Goal: Register for event/course

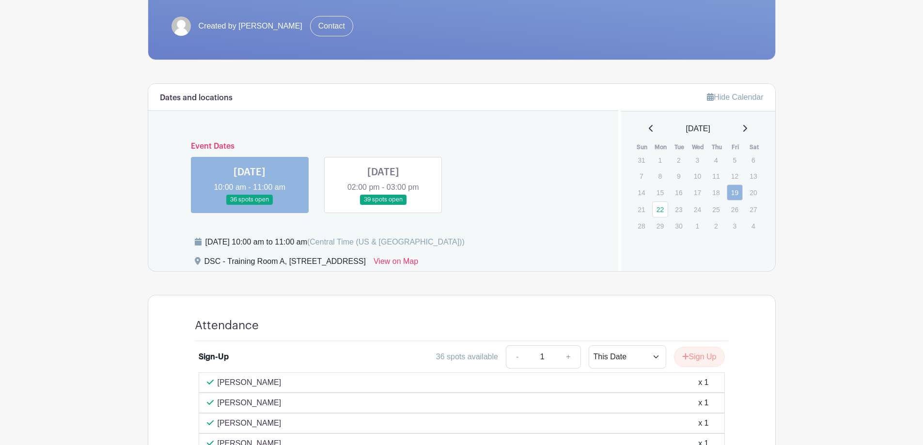
scroll to position [291, 0]
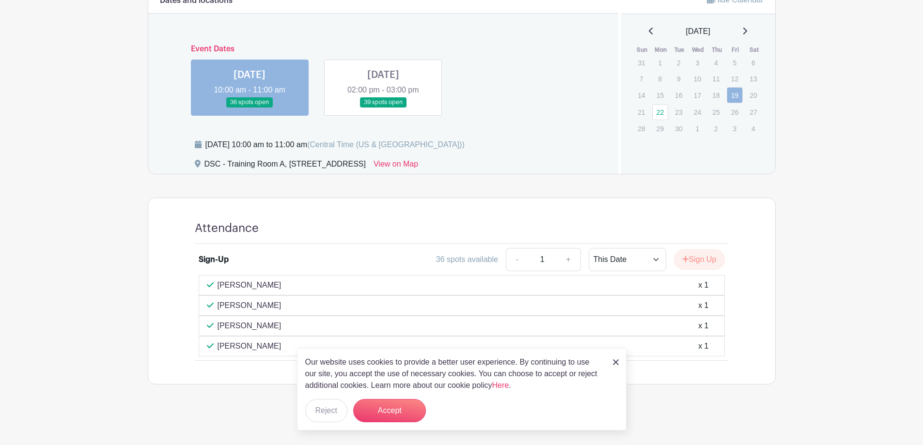
click at [618, 362] on img at bounding box center [616, 363] width 6 height 6
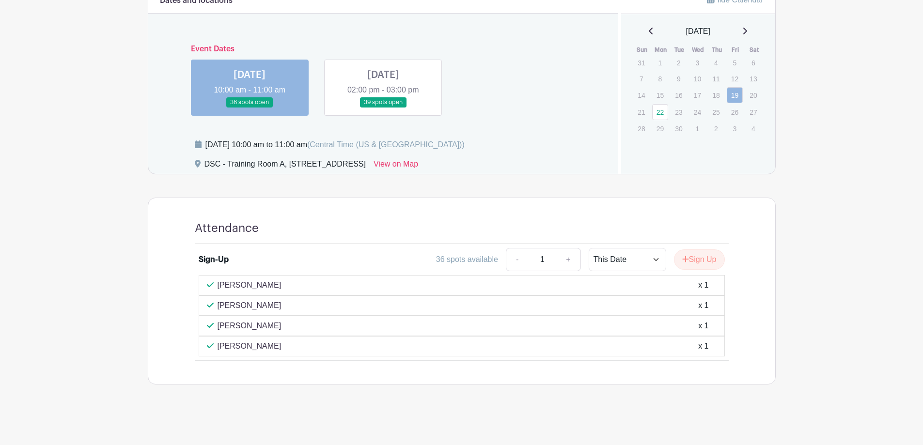
click at [383, 108] on link at bounding box center [383, 108] width 0 height 0
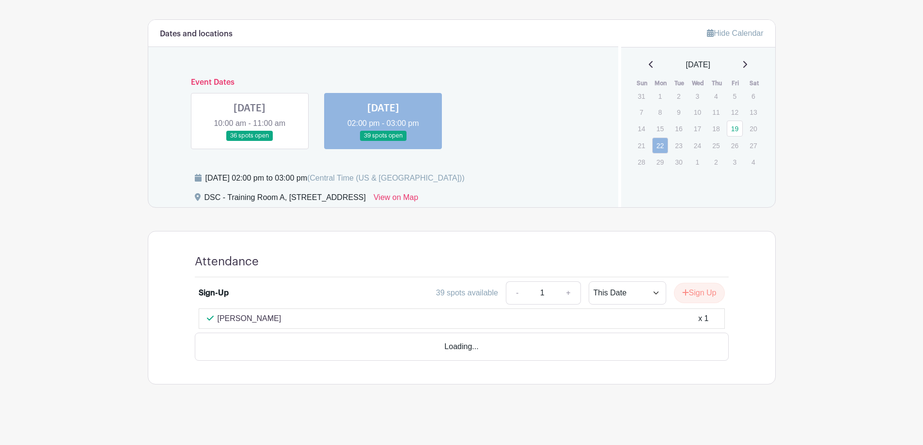
scroll to position [230, 0]
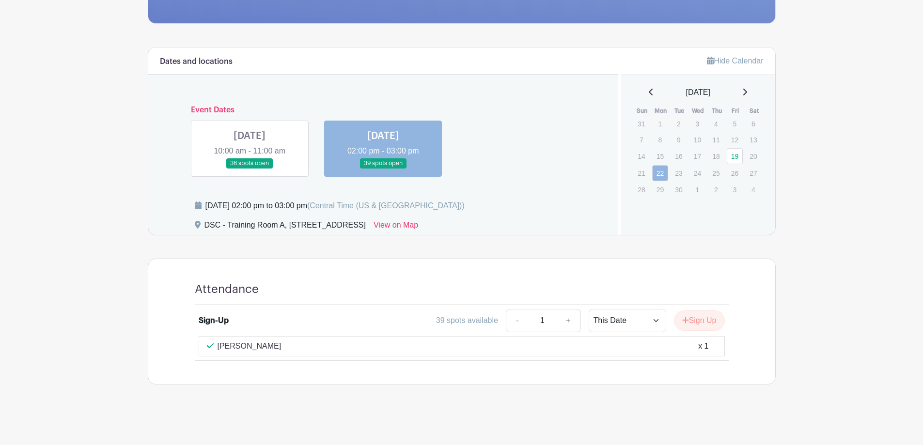
click at [250, 169] on link at bounding box center [250, 169] width 0 height 0
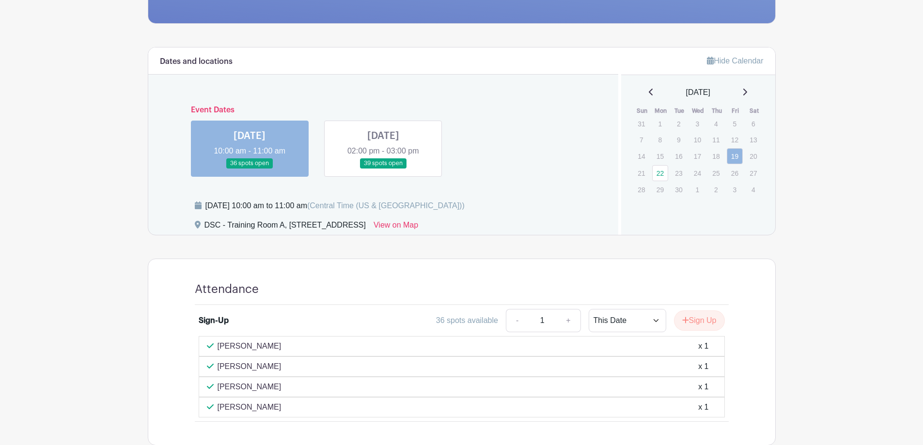
click at [383, 169] on link at bounding box center [383, 169] width 0 height 0
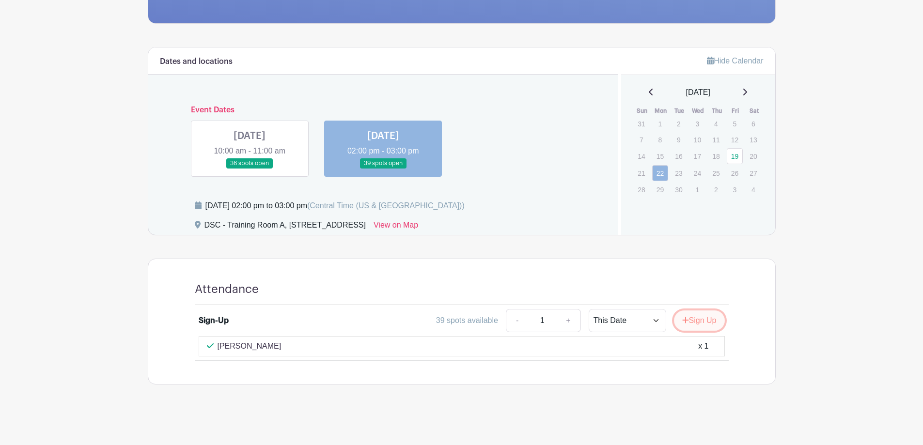
click at [699, 326] on button "Sign Up" at bounding box center [699, 321] width 51 height 20
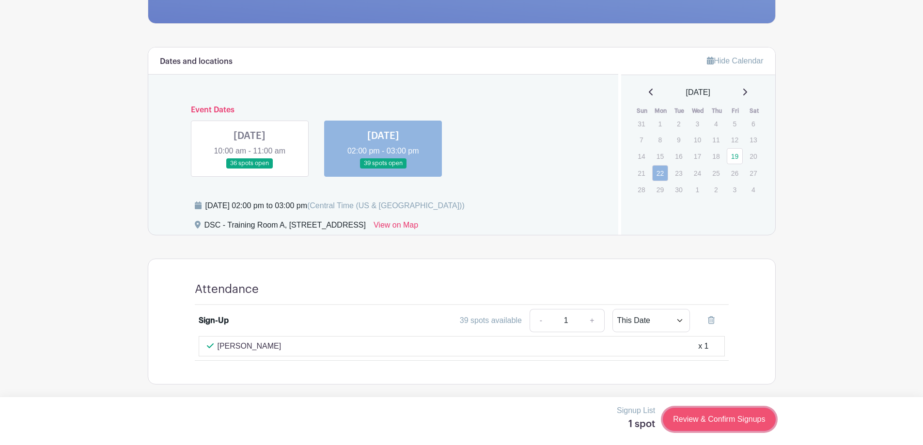
click at [720, 415] on link "Review & Confirm Signups" at bounding box center [719, 419] width 112 height 23
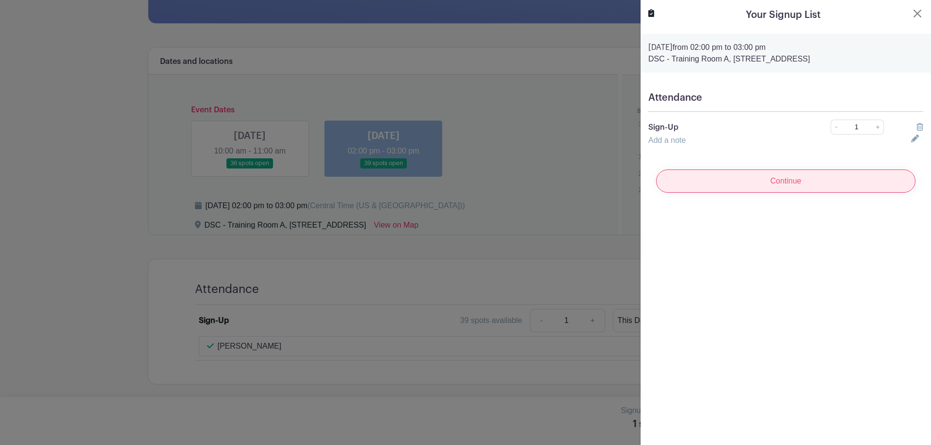
click at [708, 187] on input "Continue" at bounding box center [785, 181] width 259 height 23
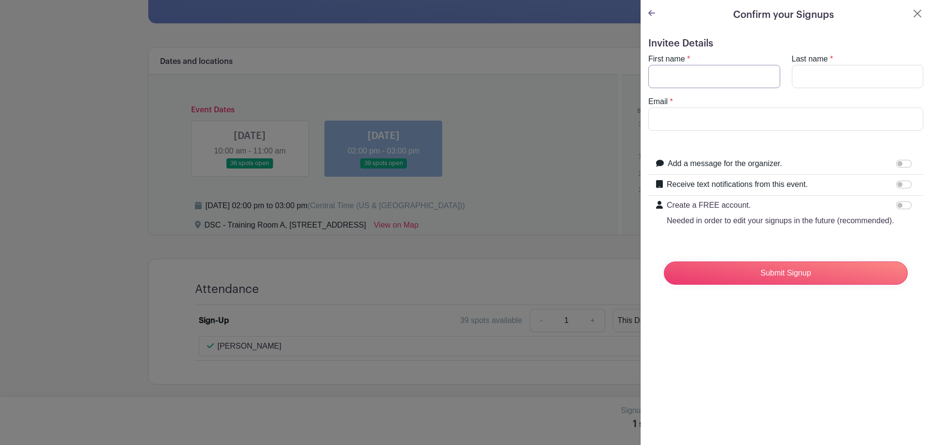
click at [723, 68] on input "First name" at bounding box center [714, 76] width 132 height 23
type input "[PERSON_NAME]"
click at [808, 74] on input "Last name" at bounding box center [858, 76] width 132 height 23
type input "Katamay"
click at [752, 107] on div "Email *" at bounding box center [785, 113] width 286 height 35
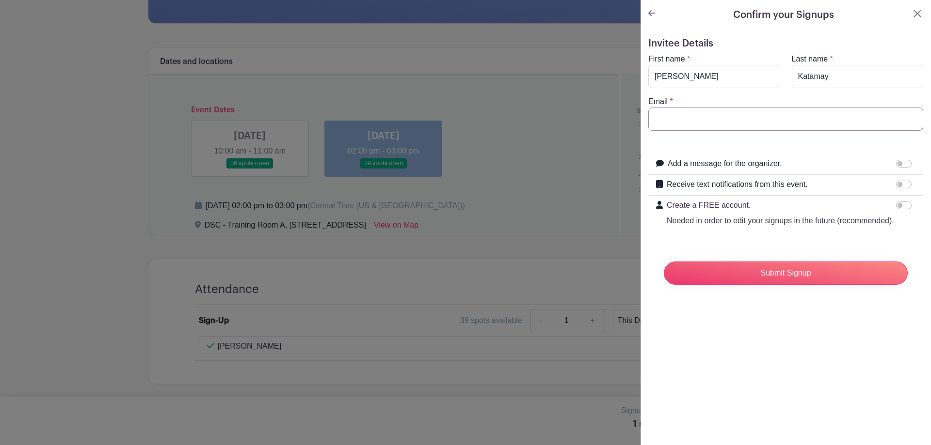
click at [751, 113] on input "Email" at bounding box center [785, 119] width 275 height 23
type input "[EMAIL_ADDRESS][DOMAIN_NAME]"
click at [772, 285] on input "Submit Signup" at bounding box center [786, 273] width 244 height 23
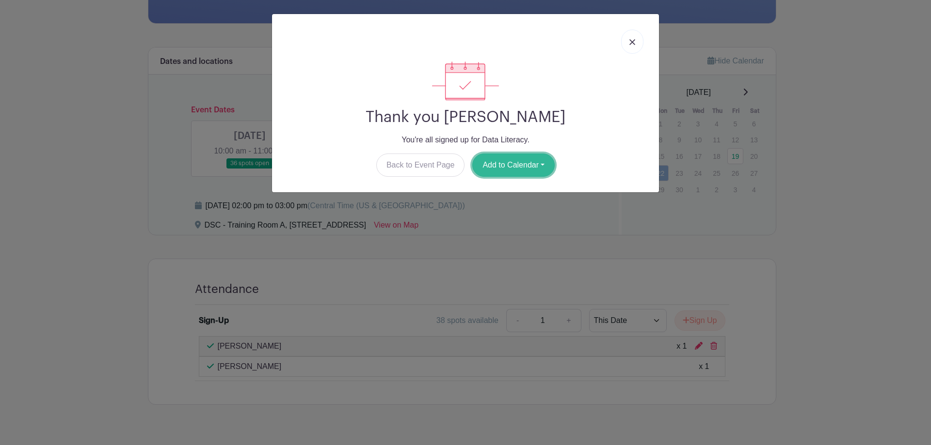
click at [520, 166] on button "Add to Calendar" at bounding box center [513, 165] width 82 height 23
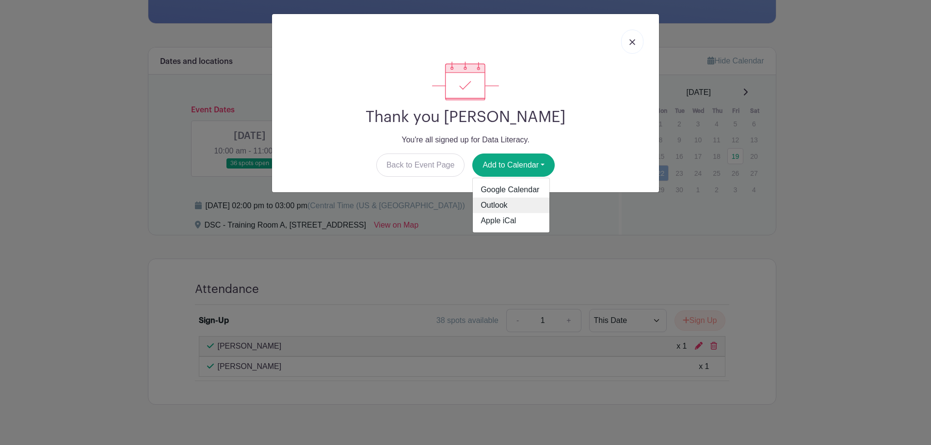
click at [503, 206] on link "Outlook" at bounding box center [511, 206] width 77 height 16
click at [635, 49] on link at bounding box center [632, 42] width 22 height 24
